Goal: Task Accomplishment & Management: Use online tool/utility

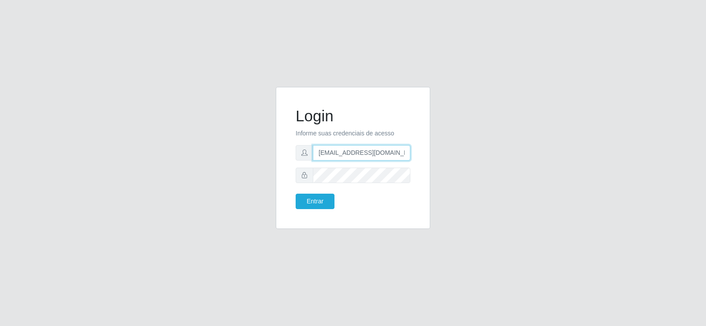
drag, startPoint x: 207, startPoint y: 174, endPoint x: 197, endPoint y: 174, distance: 10.2
click at [197, 174] on div "Login Informe suas credenciais de acesso [EMAIL_ADDRESS][DOMAIN_NAME] Entrar" at bounding box center [353, 163] width 503 height 153
type input "[DOMAIN_NAME]"
drag, startPoint x: 342, startPoint y: 154, endPoint x: 212, endPoint y: 166, distance: 129.9
click at [212, 166] on div "Login Informe suas credenciais de acesso [DOMAIN_NAME] Entrar" at bounding box center [353, 163] width 503 height 153
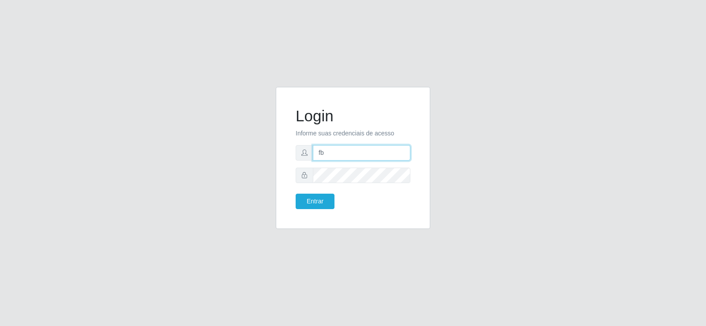
type input "[EMAIL_ADDRESS][DOMAIN_NAME]"
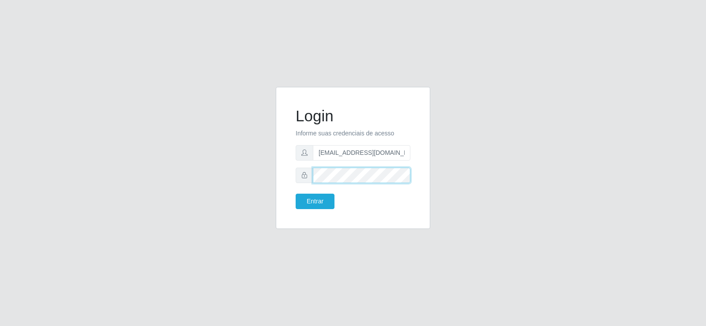
click at [225, 177] on div "Login Informe suas credenciais de acesso [EMAIL_ADDRESS][DOMAIN_NAME] Entrar" at bounding box center [353, 163] width 503 height 153
click at [299, 204] on button "Entrar" at bounding box center [315, 201] width 39 height 15
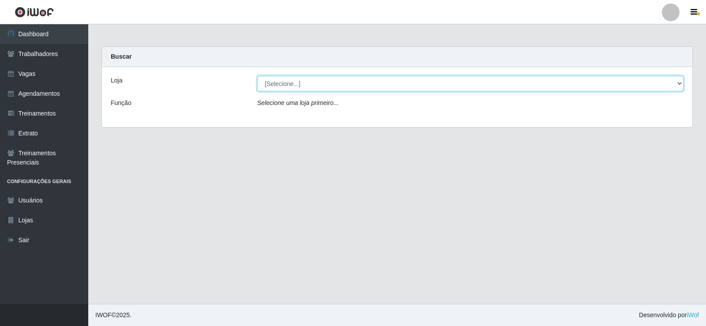
drag, startPoint x: 292, startPoint y: 86, endPoint x: 292, endPoint y: 90, distance: 4.4
click at [292, 86] on select "[Selecione...] Supermercado Tadeu - [GEOGRAPHIC_DATA]" at bounding box center [470, 83] width 427 height 15
select select "195"
click at [257, 76] on select "[Selecione...] Supermercado Tadeu - [GEOGRAPHIC_DATA]" at bounding box center [470, 83] width 427 height 15
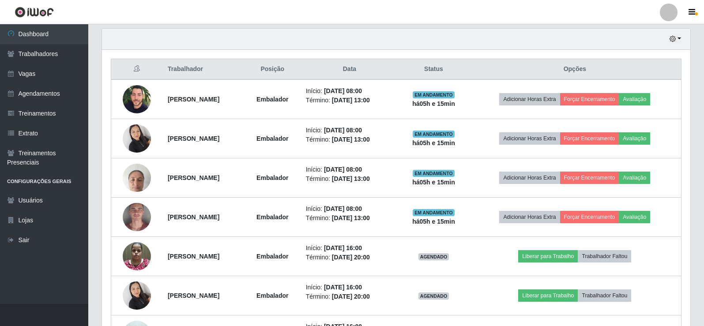
scroll to position [309, 0]
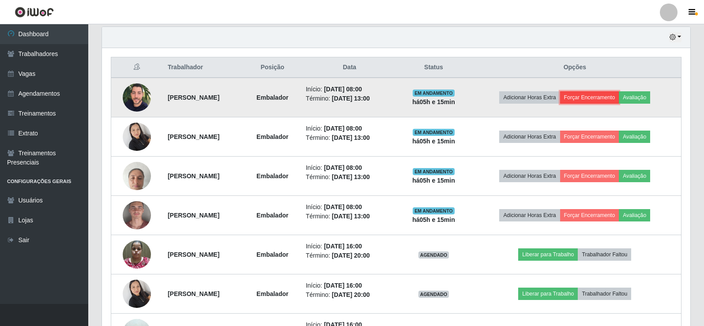
click at [606, 94] on button "Forçar Encerramento" at bounding box center [589, 97] width 59 height 12
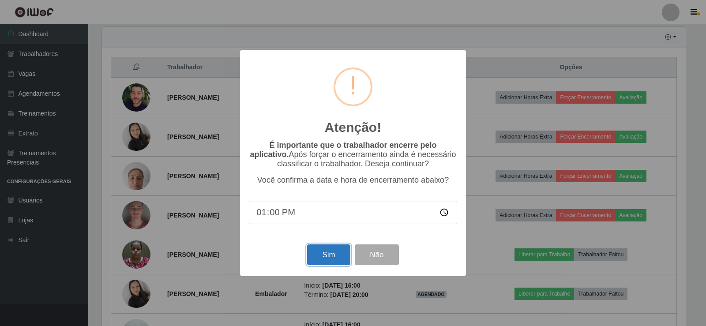
click at [325, 257] on button "Sim" at bounding box center [328, 255] width 43 height 21
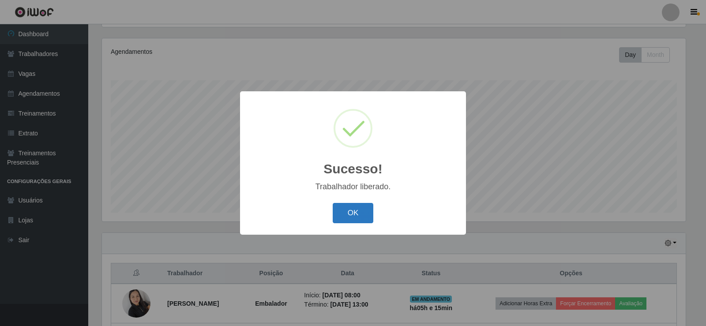
click at [352, 214] on button "OK" at bounding box center [353, 213] width 41 height 21
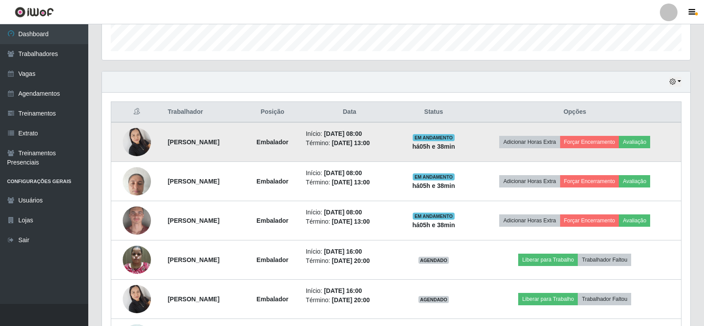
scroll to position [265, 0]
click at [591, 139] on button "Forçar Encerramento" at bounding box center [589, 142] width 59 height 12
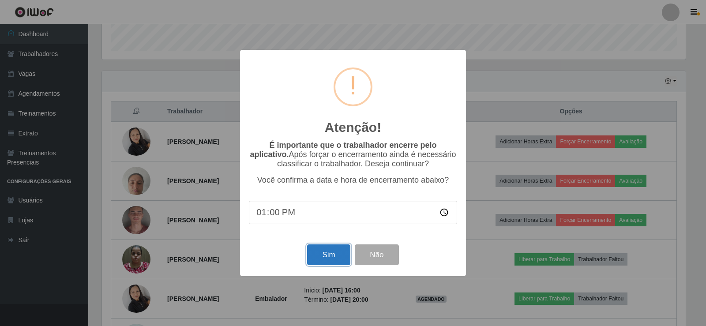
click at [323, 249] on button "Sim" at bounding box center [328, 255] width 43 height 21
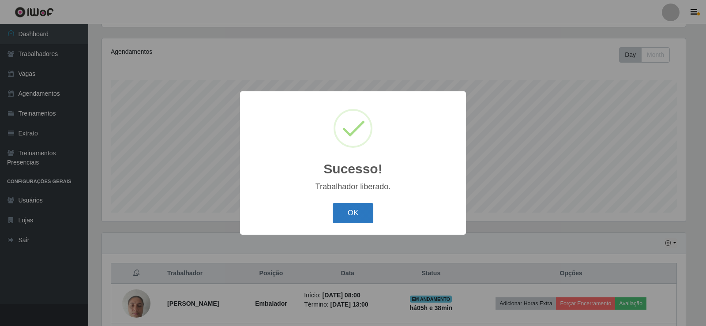
drag, startPoint x: 363, startPoint y: 212, endPoint x: 359, endPoint y: 208, distance: 5.6
click at [362, 212] on button "OK" at bounding box center [353, 213] width 41 height 21
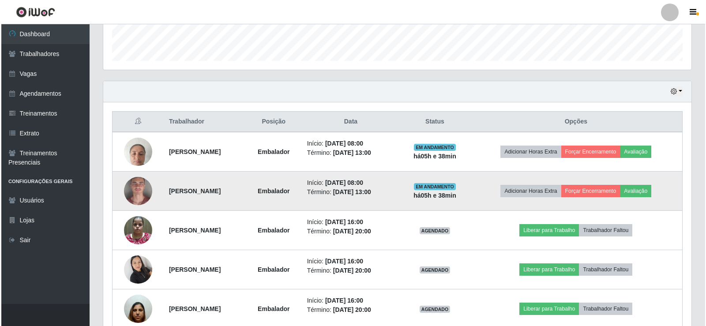
scroll to position [280, 0]
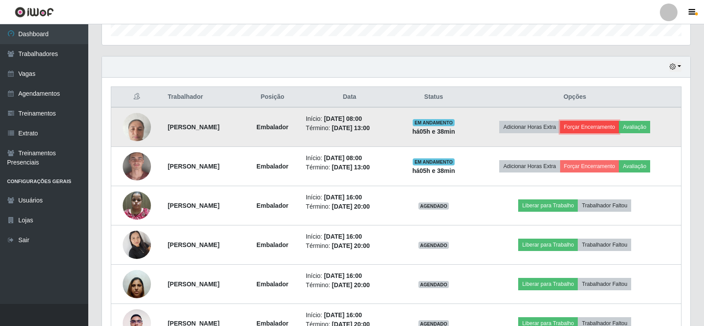
click at [597, 126] on button "Forçar Encerramento" at bounding box center [589, 127] width 59 height 12
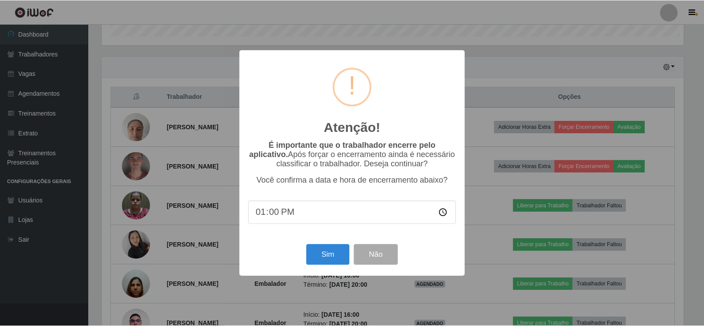
scroll to position [183, 584]
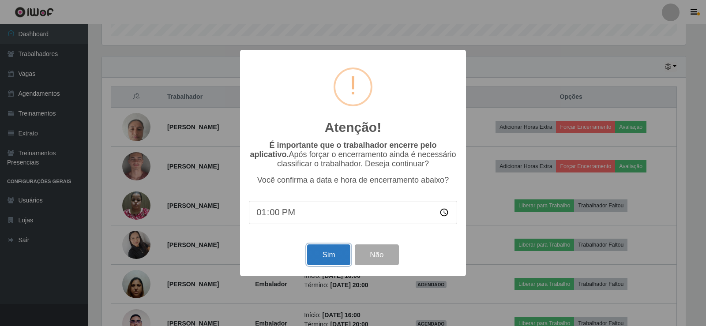
click at [316, 262] on button "Sim" at bounding box center [328, 255] width 43 height 21
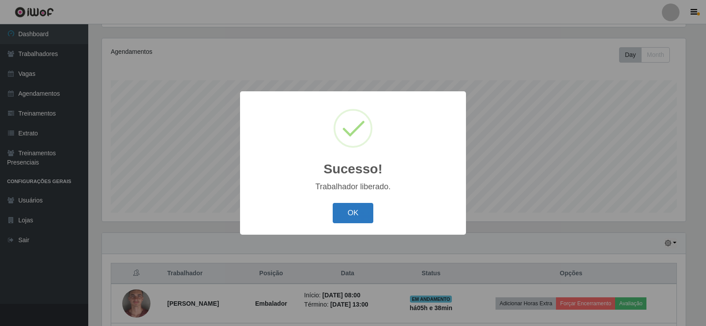
click at [348, 212] on button "OK" at bounding box center [353, 213] width 41 height 21
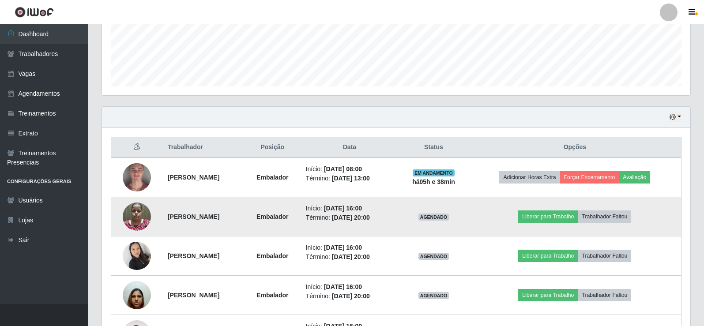
scroll to position [235, 0]
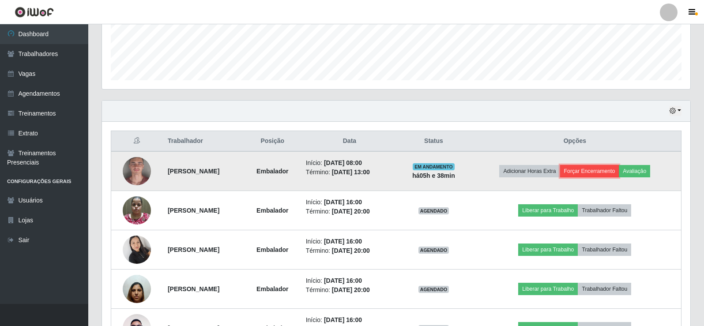
click at [587, 170] on button "Forçar Encerramento" at bounding box center [589, 171] width 59 height 12
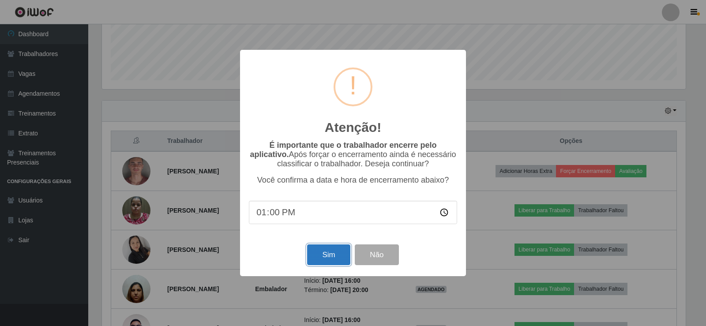
click at [326, 261] on button "Sim" at bounding box center [328, 255] width 43 height 21
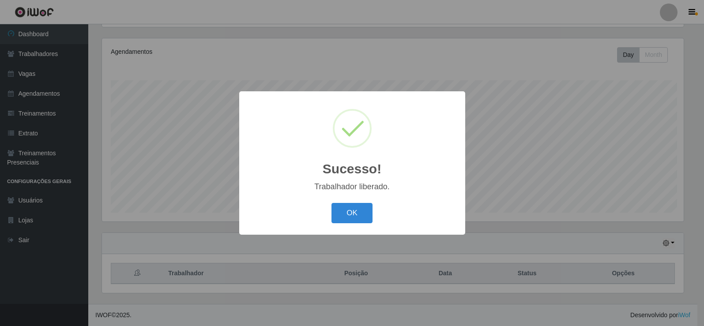
scroll to position [0, 0]
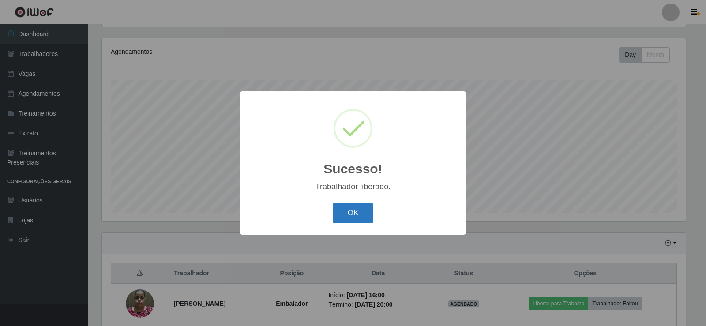
click at [352, 204] on button "OK" at bounding box center [353, 213] width 41 height 21
